Goal: Entertainment & Leisure: Consume media (video, audio)

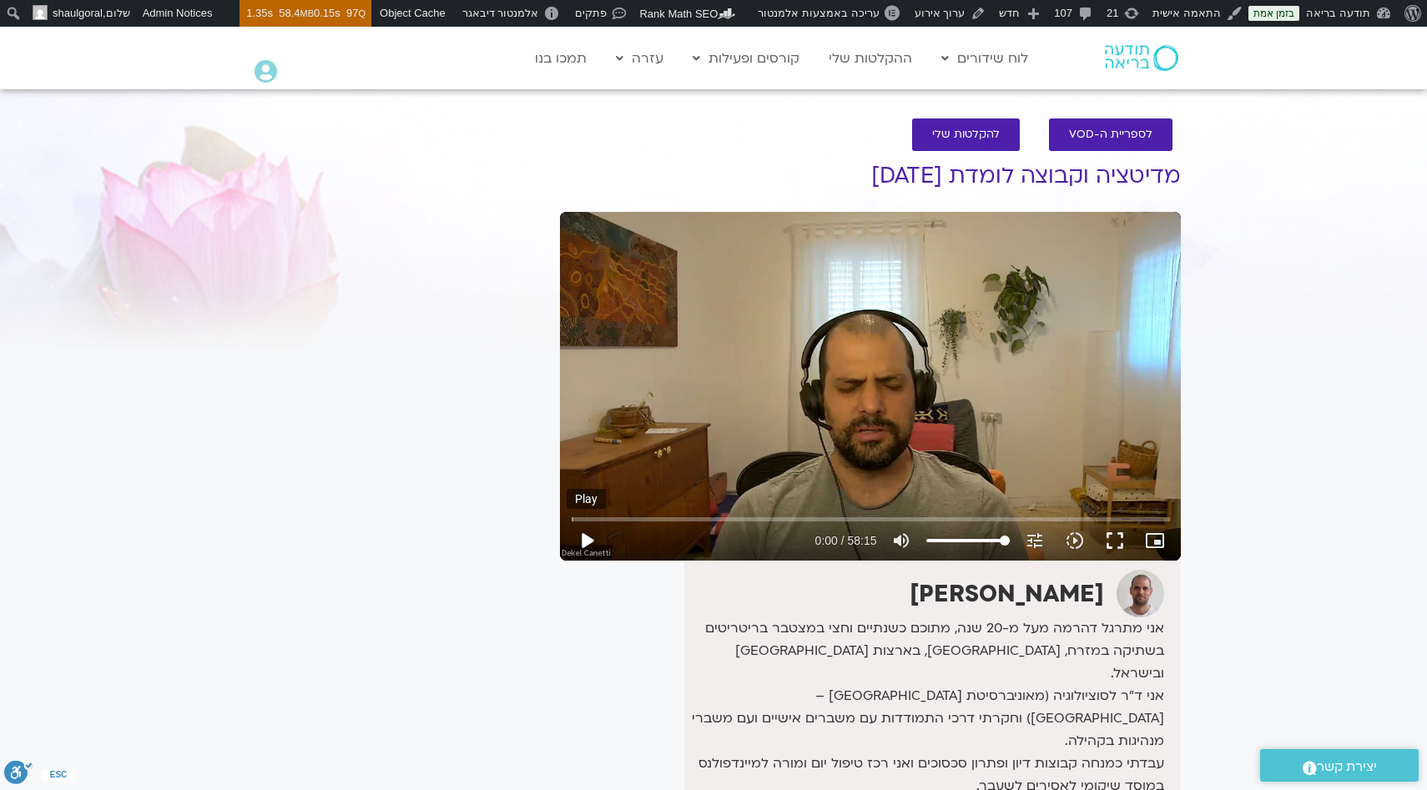
click at [581, 542] on button "play_arrow" at bounding box center [587, 541] width 40 height 40
click at [585, 544] on button "pause" at bounding box center [587, 541] width 40 height 40
click at [590, 543] on button "play_arrow" at bounding box center [587, 541] width 40 height 40
click at [590, 543] on button "pause" at bounding box center [587, 541] width 40 height 40
type input "4.102746"
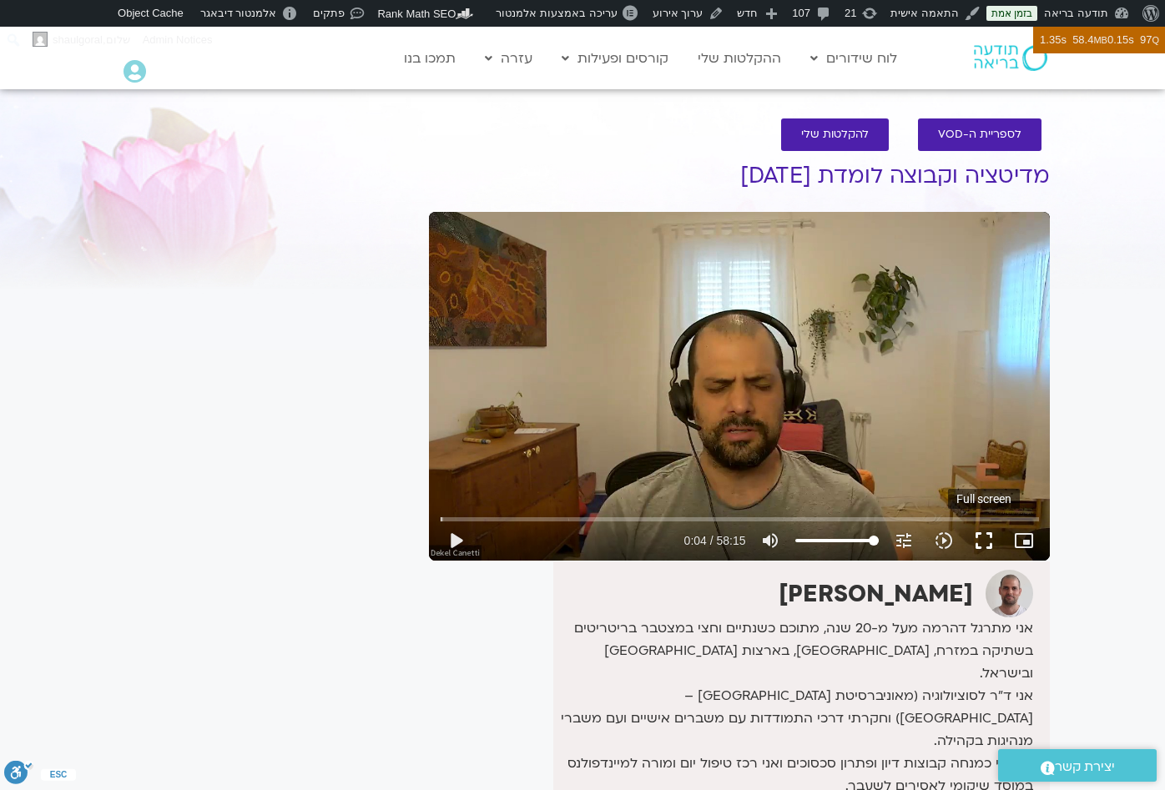
click at [982, 540] on button "fullscreen" at bounding box center [984, 541] width 40 height 40
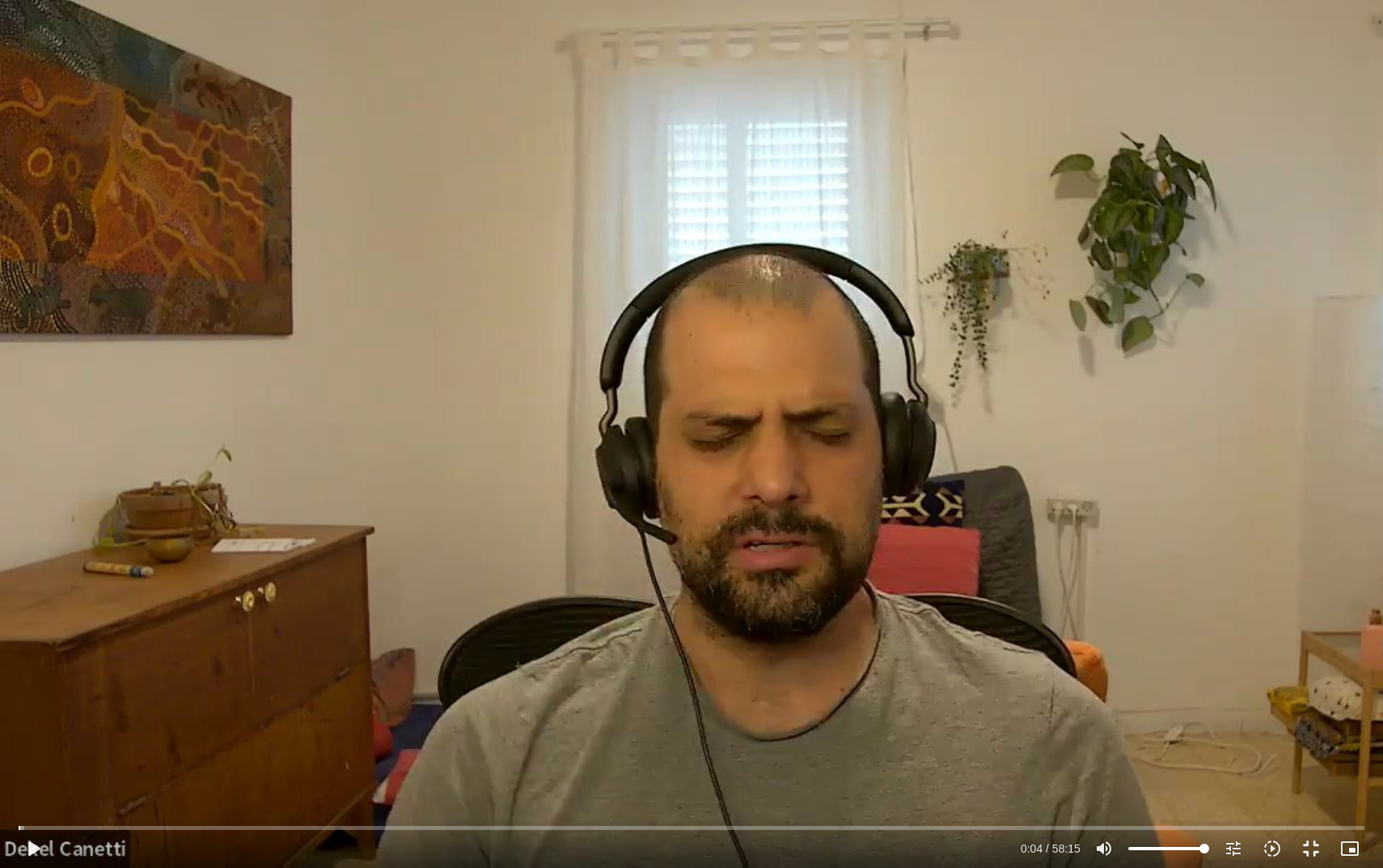
click at [801, 453] on div "Skip Ad 58:15 play_arrow 0:04 / 58:15 volume_up Mute tune Resolution Auto 720p …" at bounding box center [691, 434] width 1383 height 868
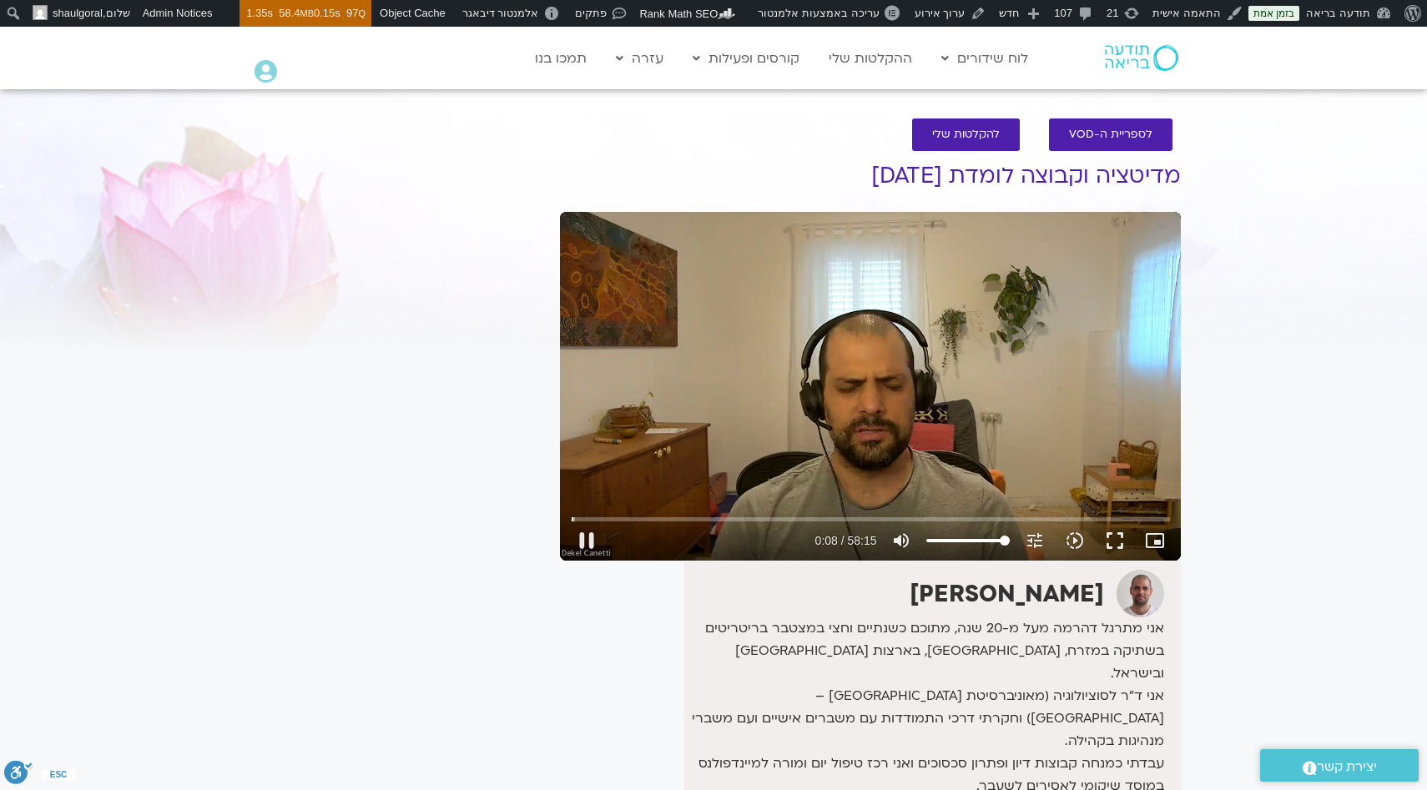
click at [826, 366] on div "Skip Ad 58:15 pause 0:08 / 58:15 volume_up Mute tune Resolution Auto 720p slow_…" at bounding box center [870, 386] width 621 height 349
click at [825, 366] on div "Skip Ad 58:15 play_arrow 0:08 / 58:15 volume_up Mute tune Resolution Auto 720p …" at bounding box center [870, 386] width 621 height 349
type input "9.103667"
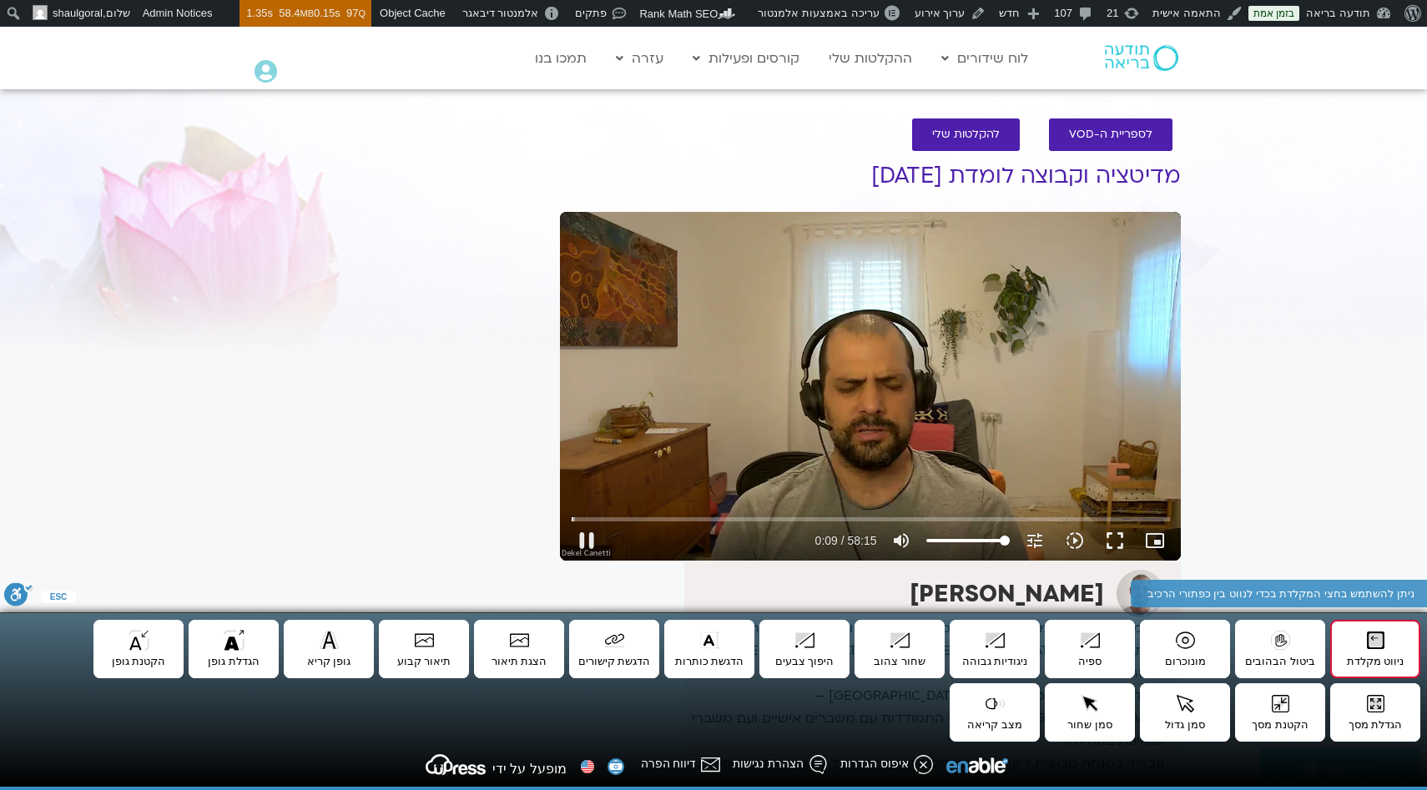
type input "9.401702"
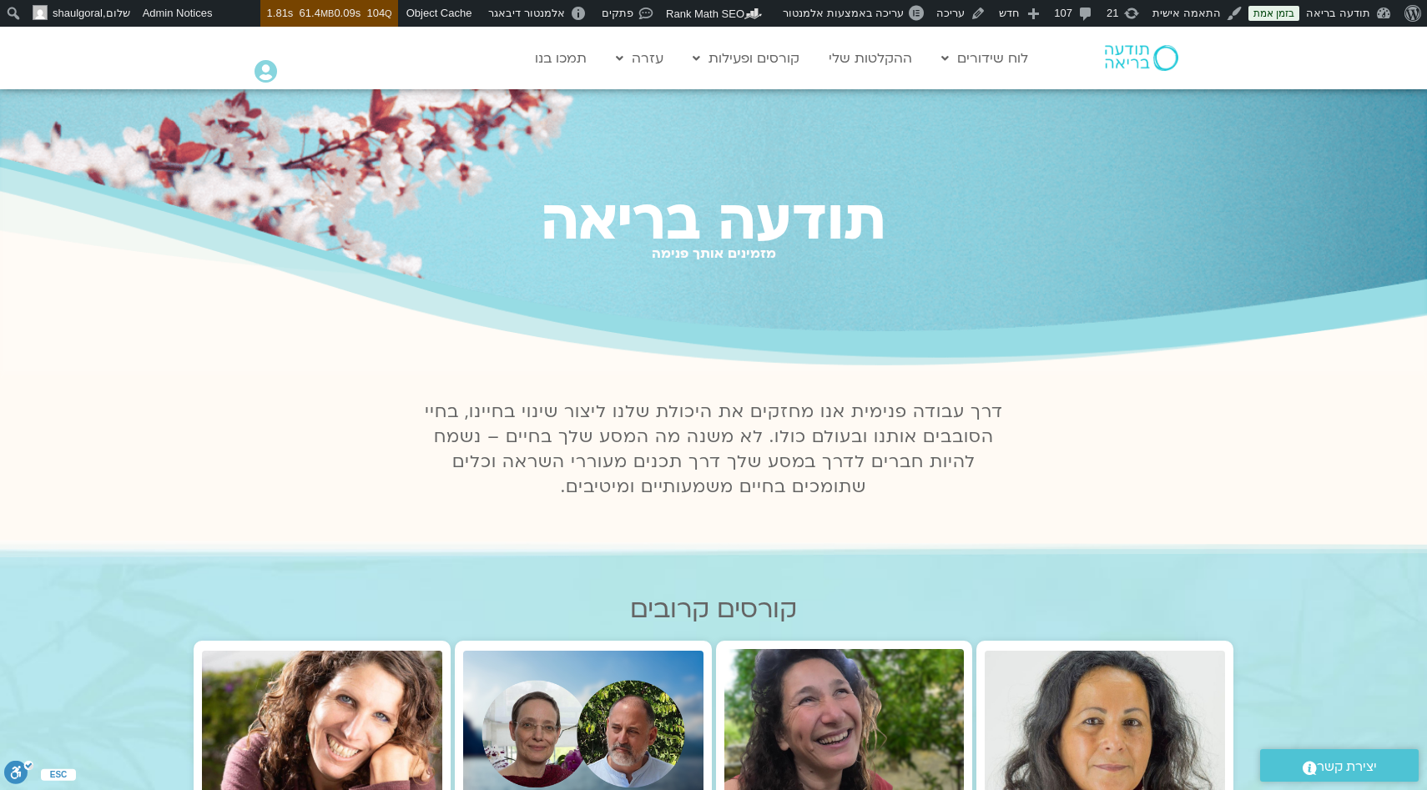
scroll to position [1828, 0]
